Goal: Contribute content: Add original content to the website for others to see

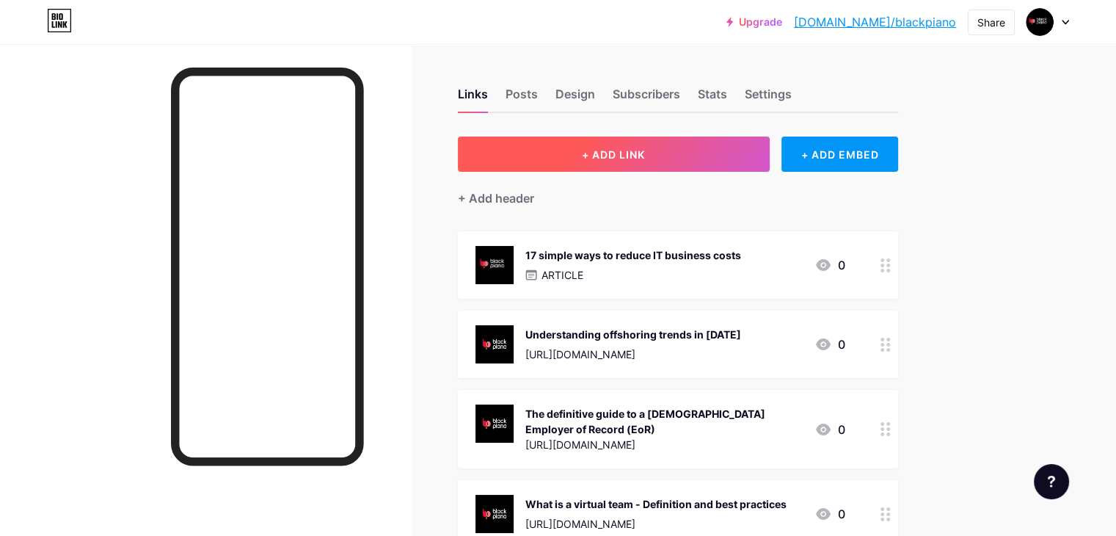
click at [696, 140] on button "+ ADD LINK" at bounding box center [614, 154] width 312 height 35
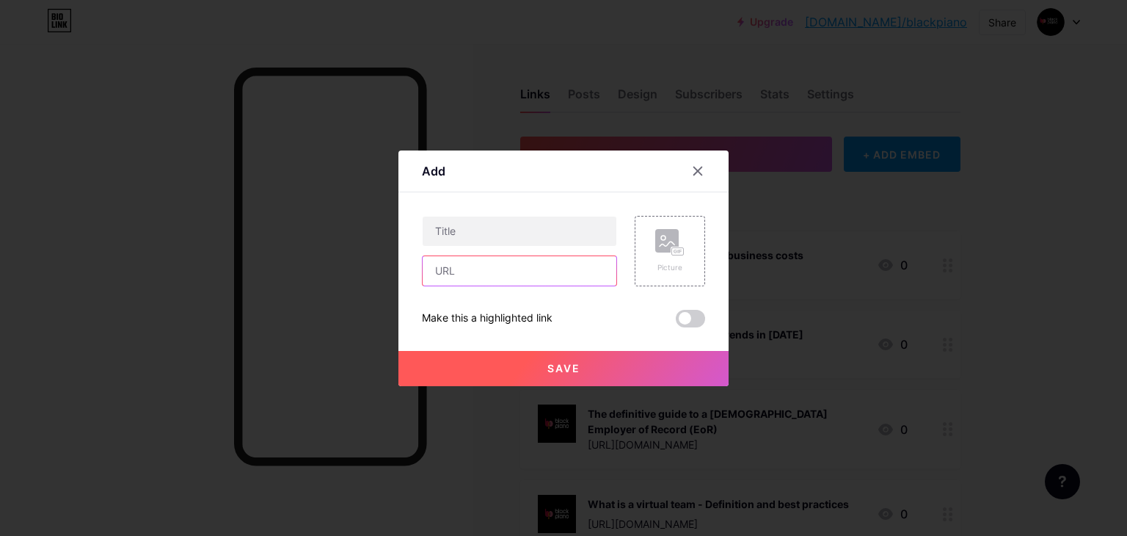
click at [502, 274] on input "text" at bounding box center [520, 270] width 194 height 29
paste input "[URL][DOMAIN_NAME]"
type input "[URL][DOMAIN_NAME]"
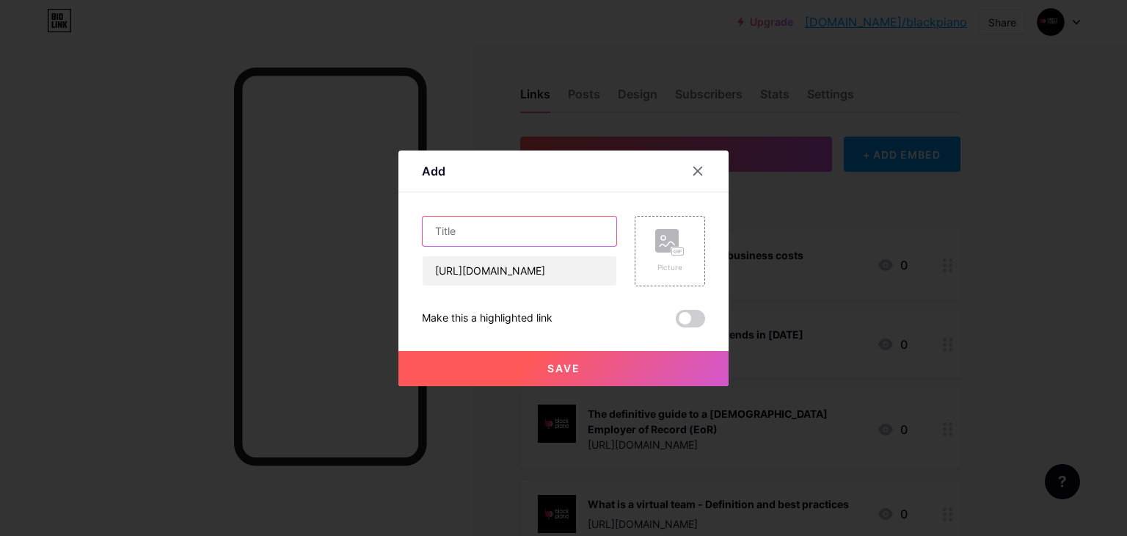
click at [480, 224] on input "text" at bounding box center [520, 231] width 194 height 29
paste input "Hire the best Android Developers with Black Piano"
type input "Hire the best Android Developers with Black Piano"
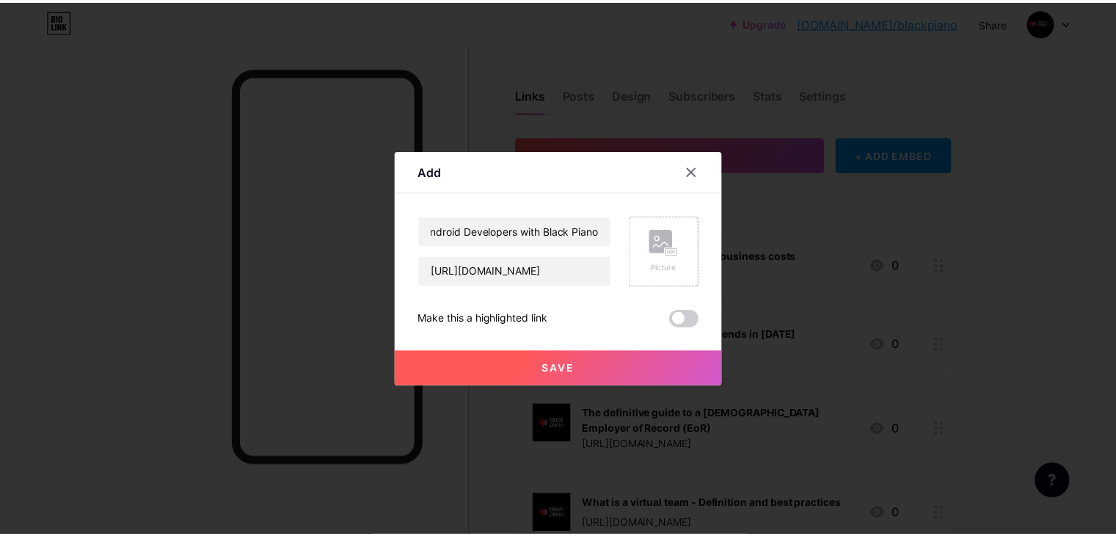
scroll to position [0, 0]
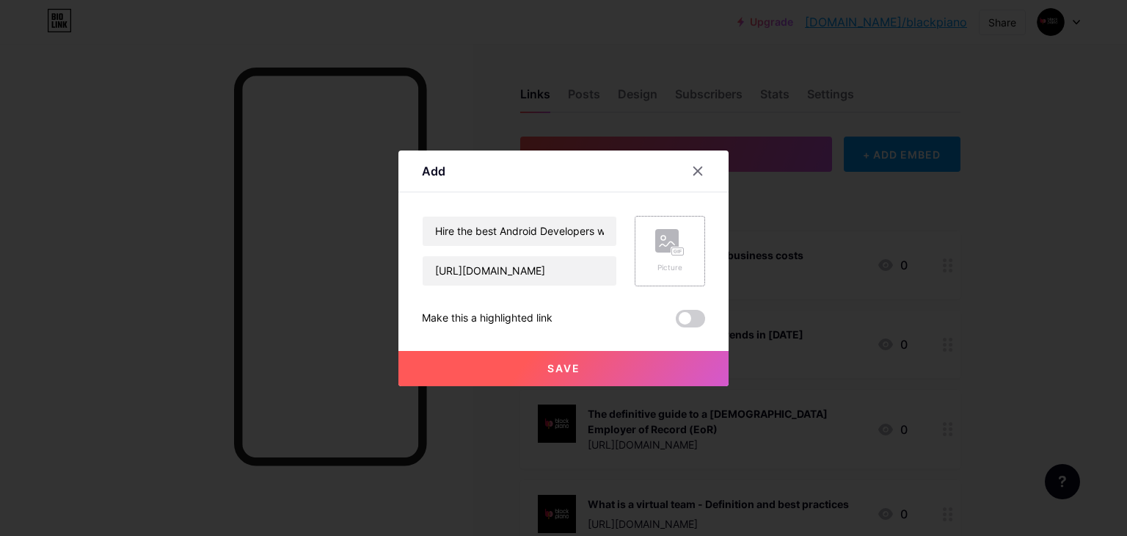
click at [678, 257] on div "Picture" at bounding box center [670, 251] width 29 height 44
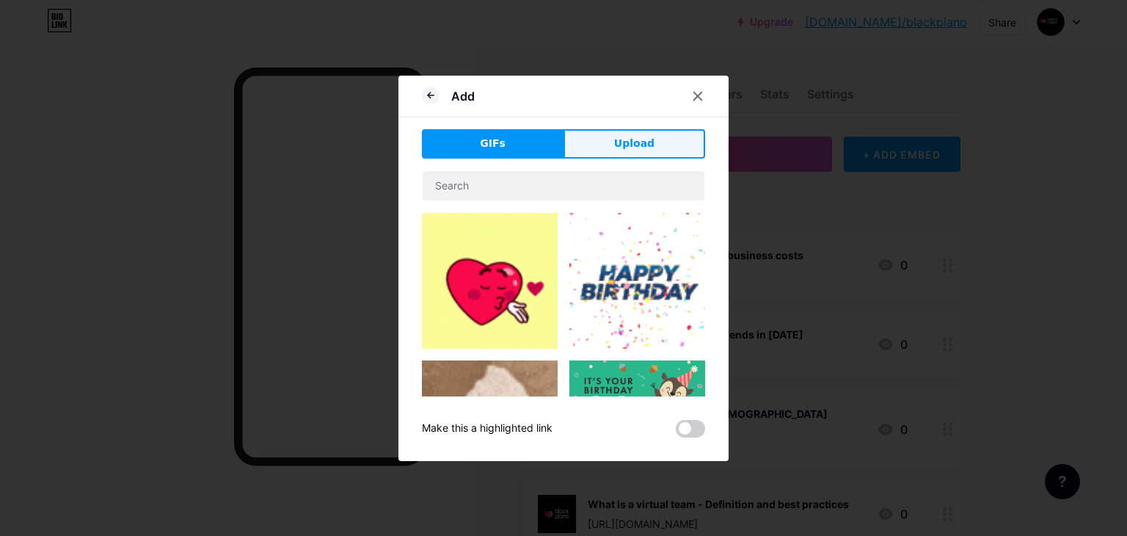
click at [629, 137] on span "Upload" at bounding box center [634, 143] width 40 height 15
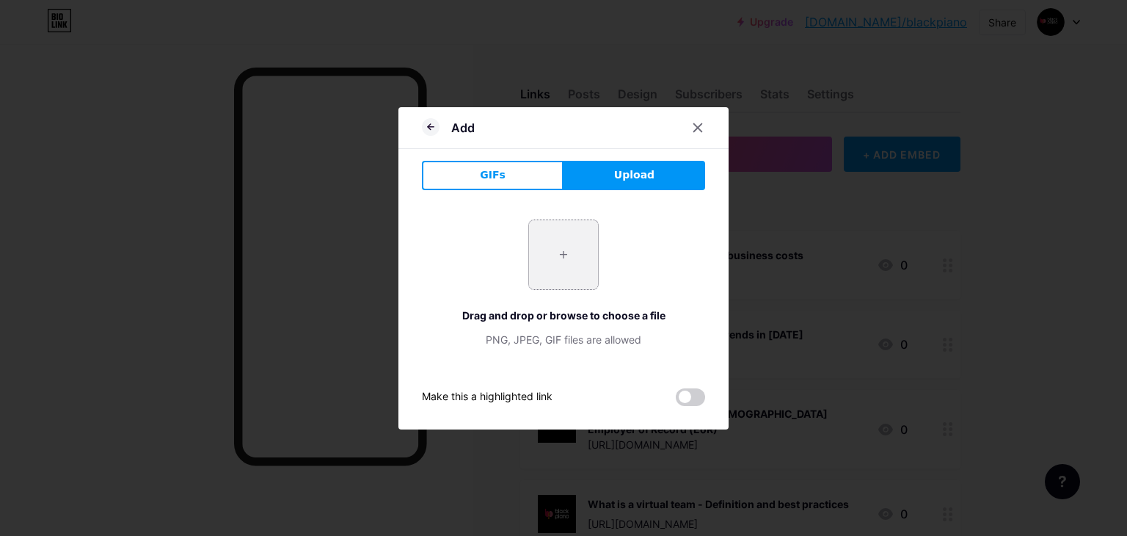
click at [567, 259] on input "file" at bounding box center [563, 254] width 69 height 69
type input "C:\fakepath\black piano logo.png"
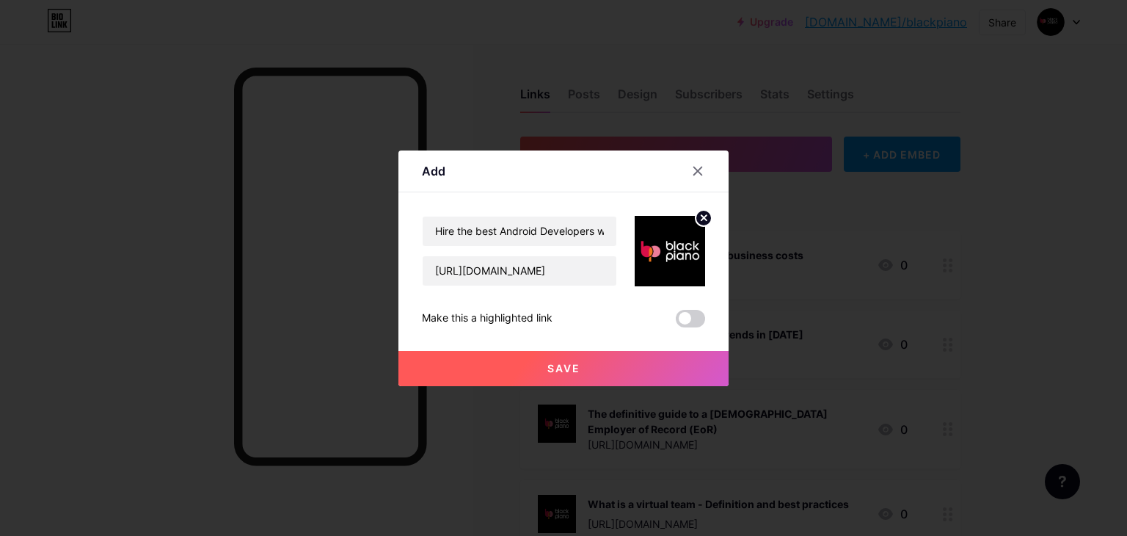
click at [559, 355] on button "Save" at bounding box center [564, 368] width 330 height 35
